Goal: Navigation & Orientation: Go to known website

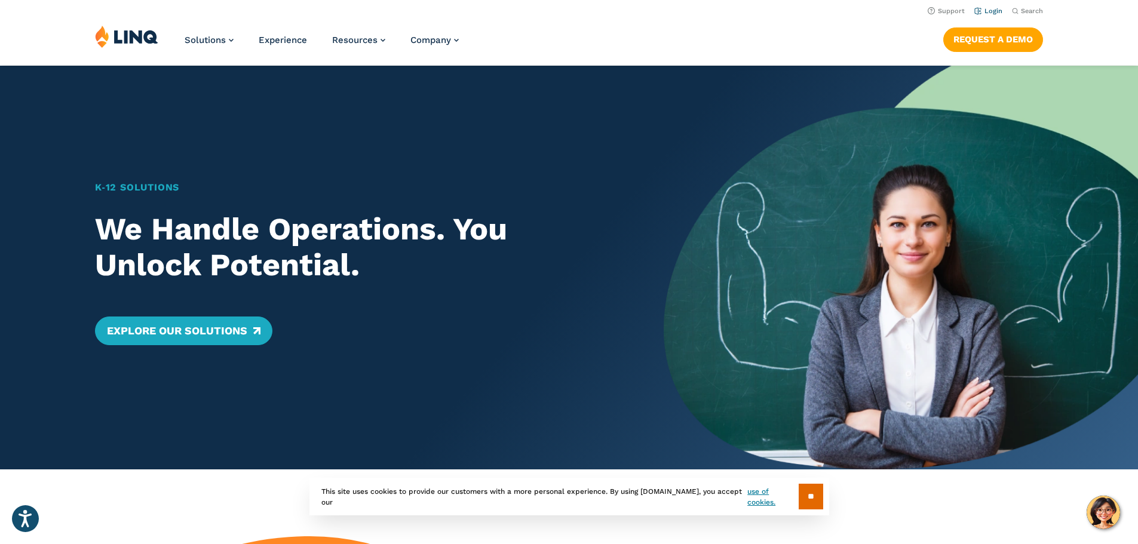
click at [982, 10] on link "Login" at bounding box center [988, 11] width 28 height 8
